Goal: Navigation & Orientation: Find specific page/section

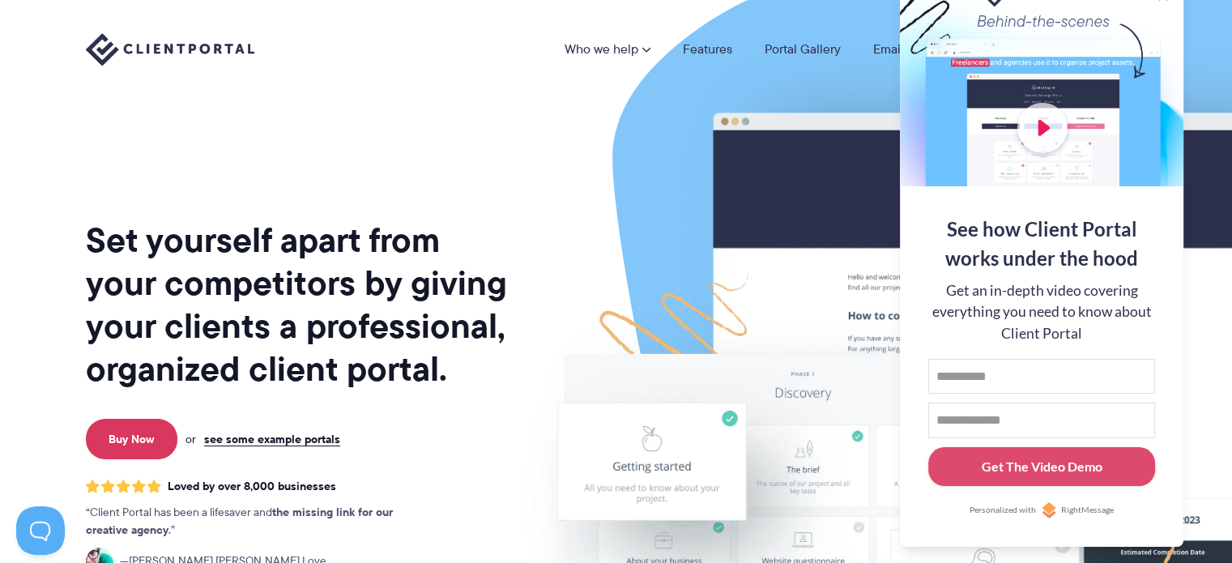
click at [817, 74] on div "Who we help Who we help View pricing Agencies See how Client Portal can help gi…" at bounding box center [616, 49] width 1232 height 99
click at [1053, 137] on div at bounding box center [1042, 81] width 284 height 211
click at [888, 54] on link "Email Course" at bounding box center [911, 49] width 75 height 13
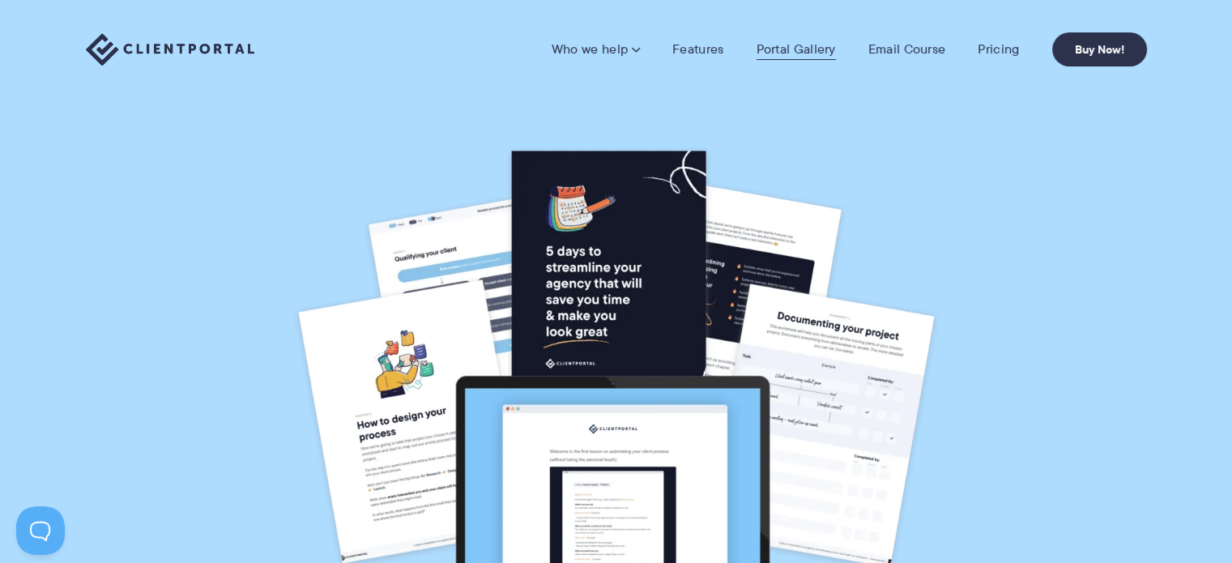
click at [775, 52] on link "Portal Gallery" at bounding box center [796, 49] width 79 height 16
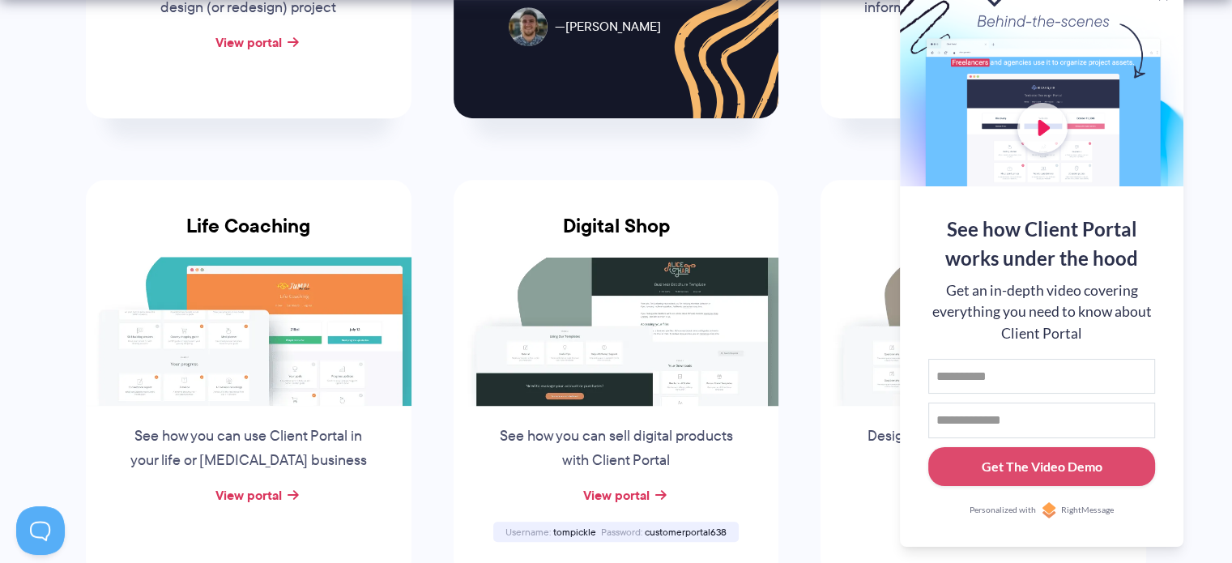
scroll to position [1113, 0]
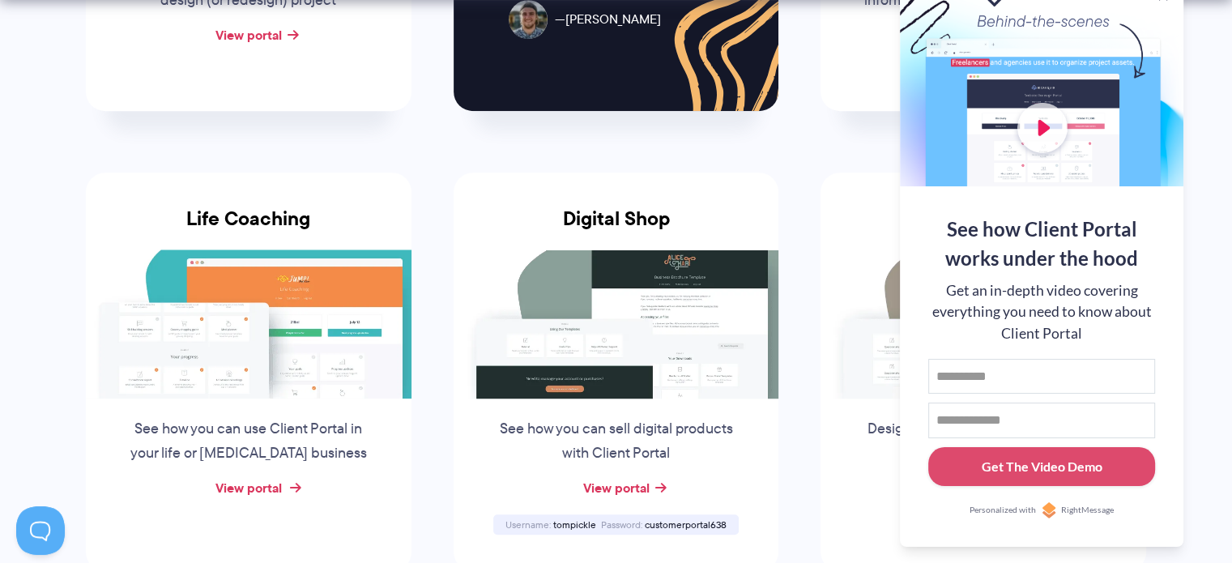
click at [266, 489] on link "View portal" at bounding box center [249, 487] width 66 height 19
